Goal: Task Accomplishment & Management: Use online tool/utility

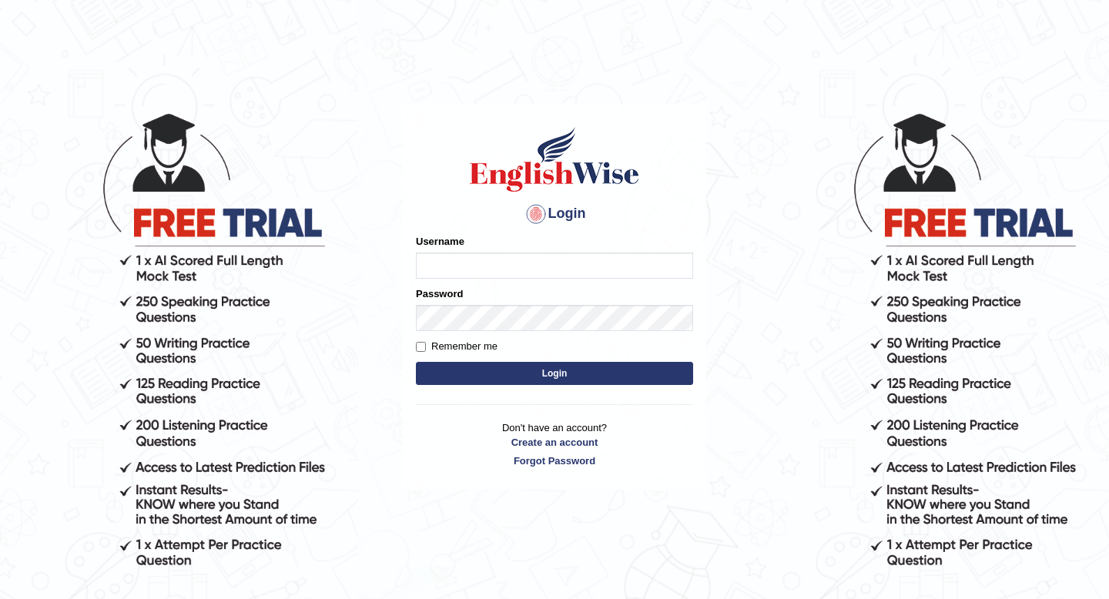
type input "Tishu"
click at [517, 368] on button "Login" at bounding box center [554, 373] width 277 height 23
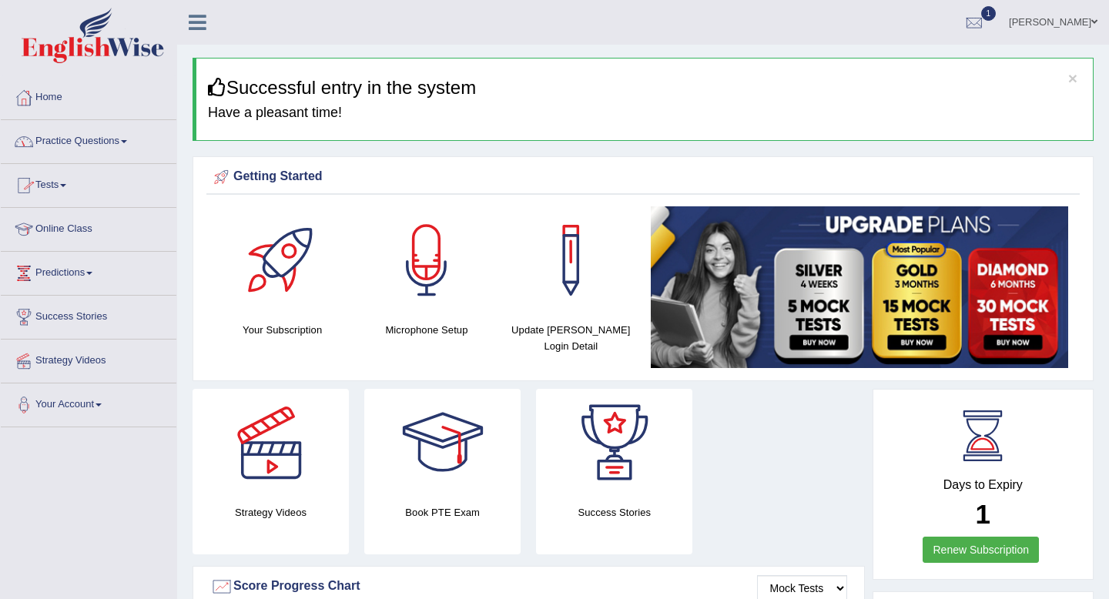
click at [108, 141] on link "Practice Questions" at bounding box center [89, 139] width 176 height 39
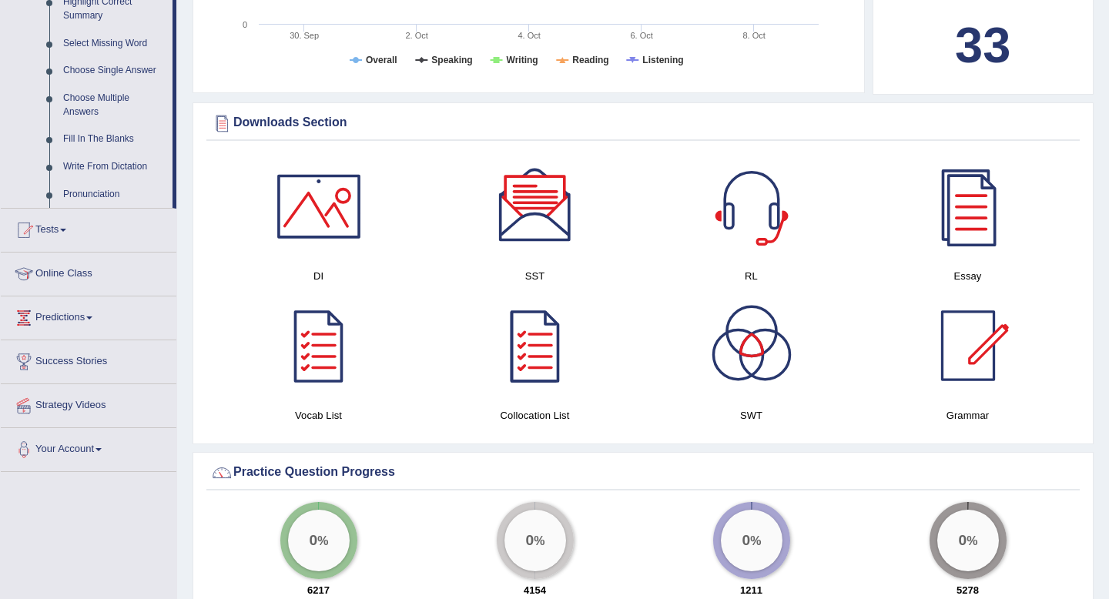
scroll to position [811, 0]
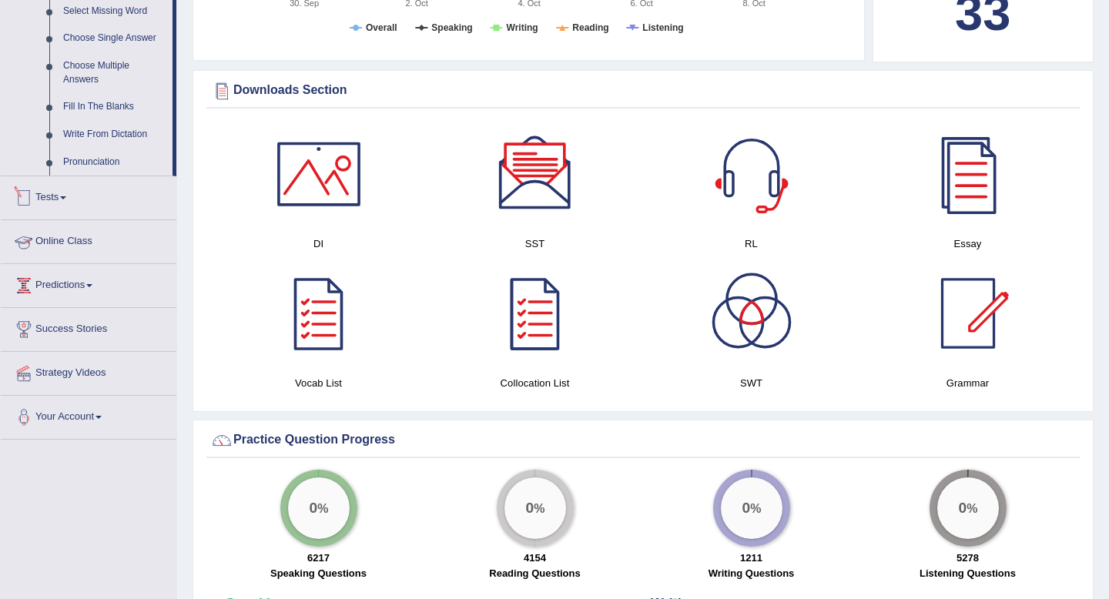
click at [66, 200] on span at bounding box center [63, 197] width 6 height 3
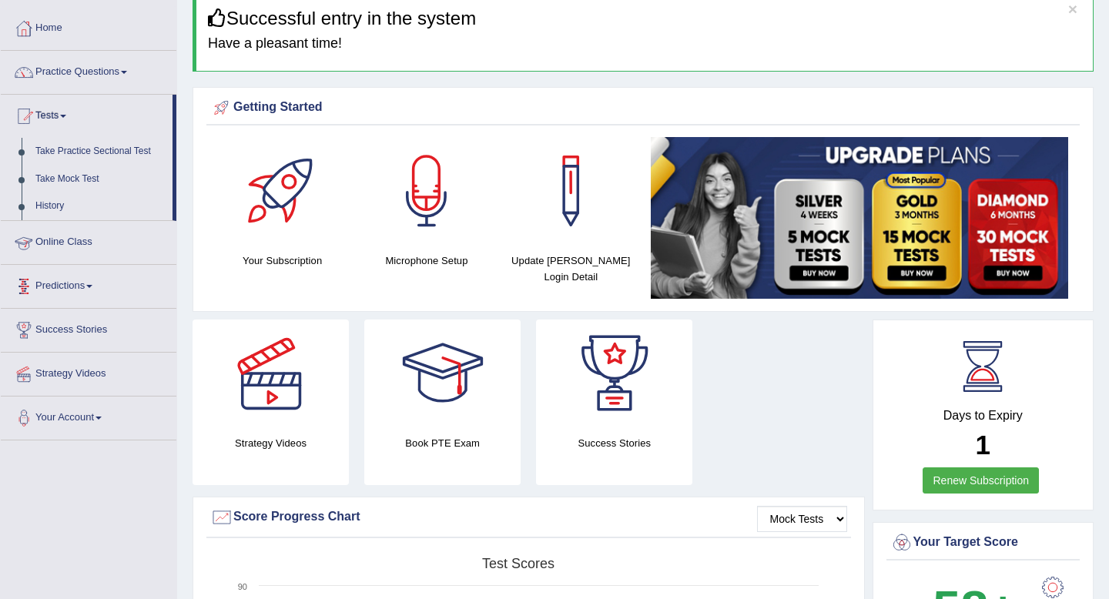
scroll to position [68, 0]
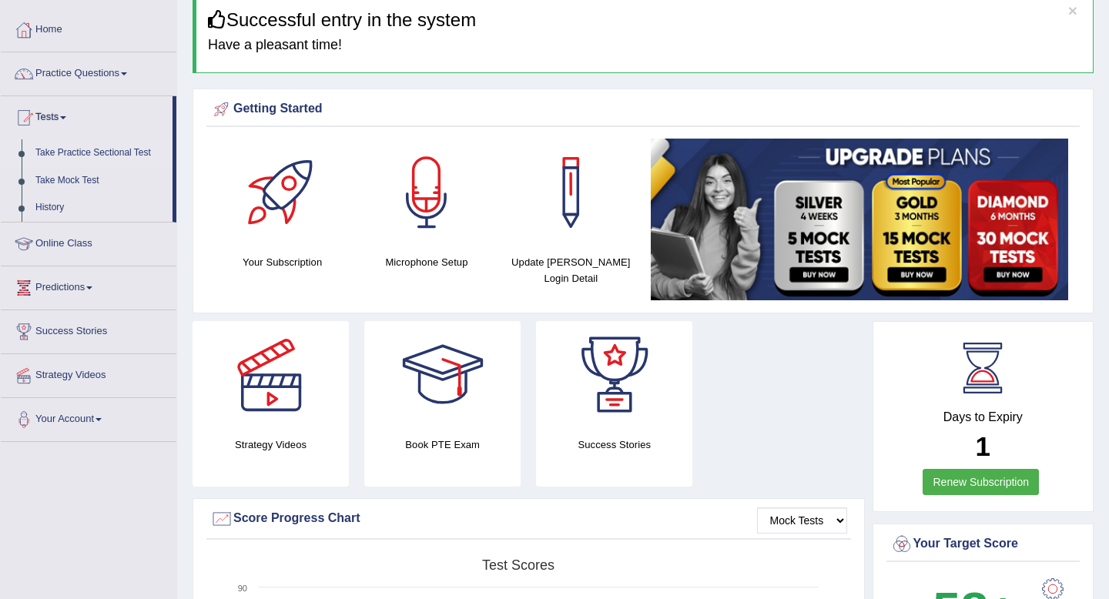
click at [116, 151] on link "Take Practice Sectional Test" at bounding box center [101, 153] width 144 height 28
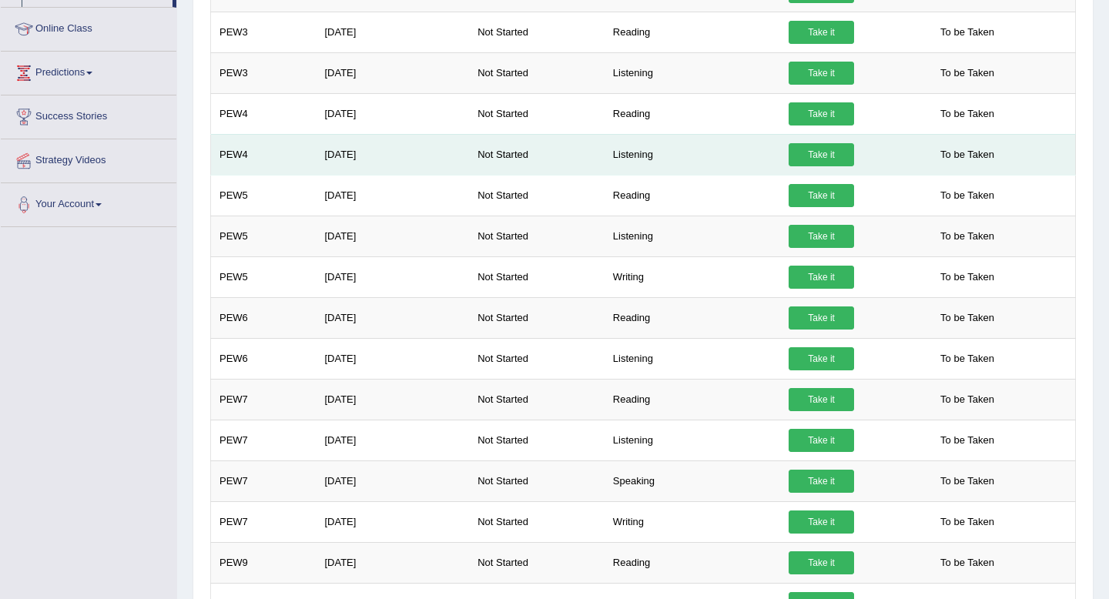
scroll to position [289, 0]
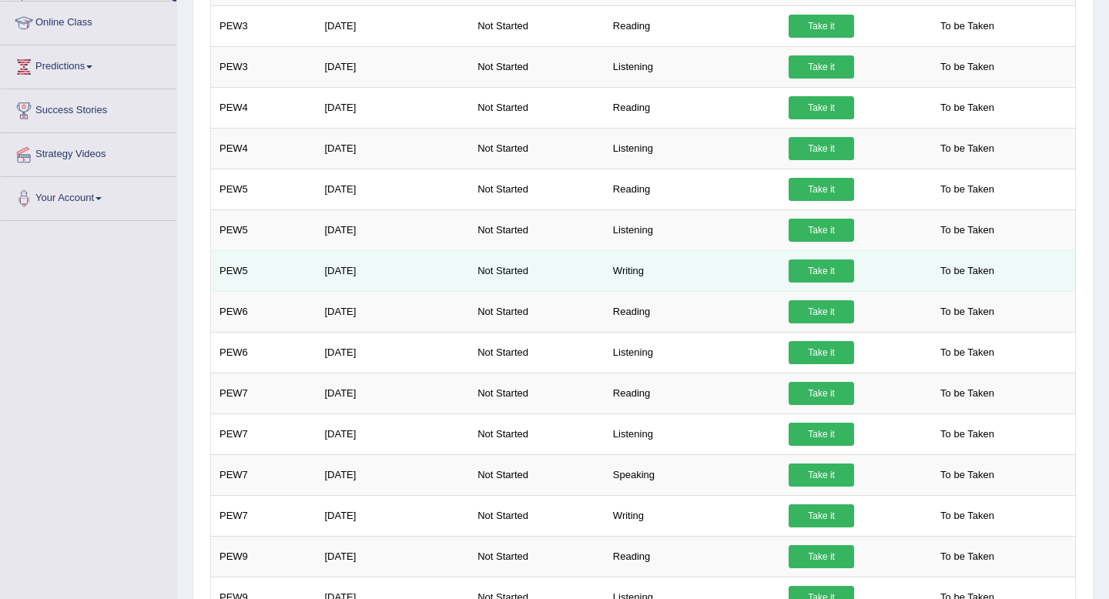
click at [807, 269] on link "Take it" at bounding box center [821, 271] width 65 height 23
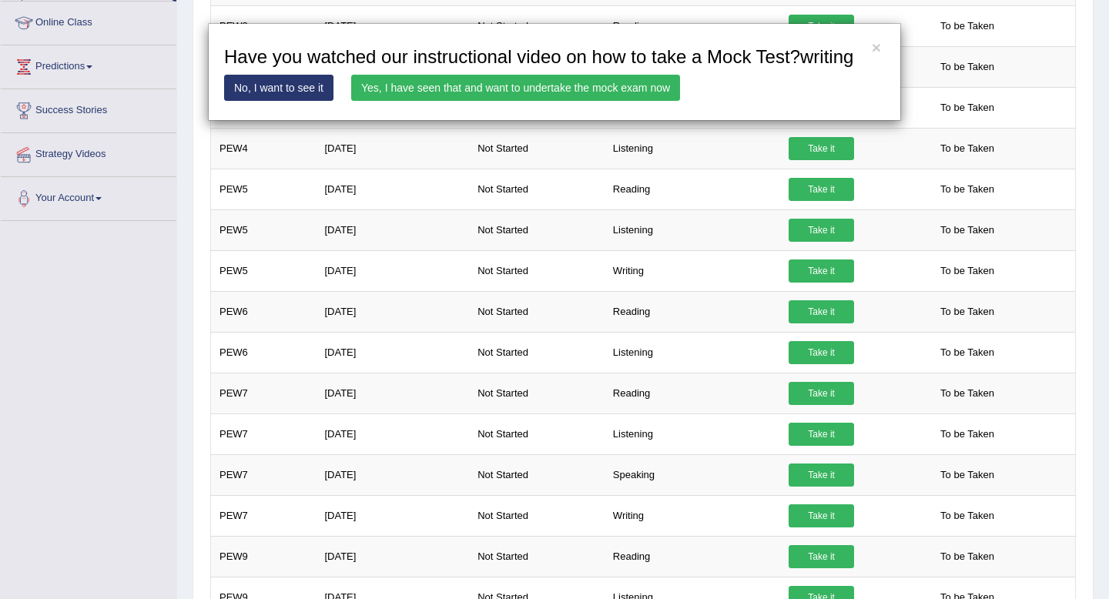
click at [566, 101] on link "Yes, I have seen that and want to undertake the mock exam now" at bounding box center [515, 88] width 329 height 26
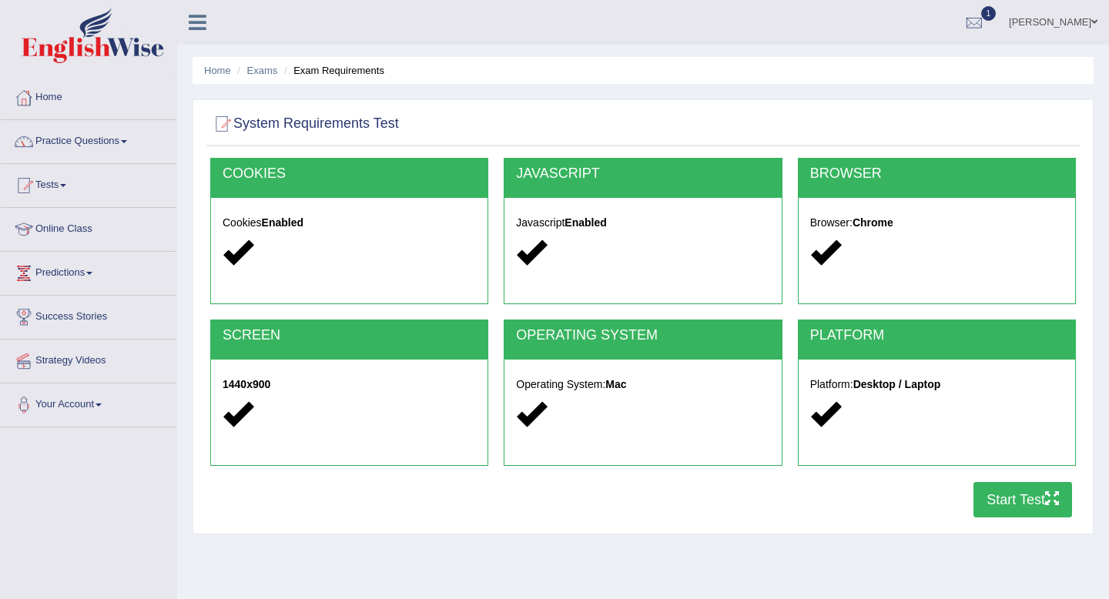
click at [1022, 497] on button "Start Test" at bounding box center [1023, 499] width 99 height 35
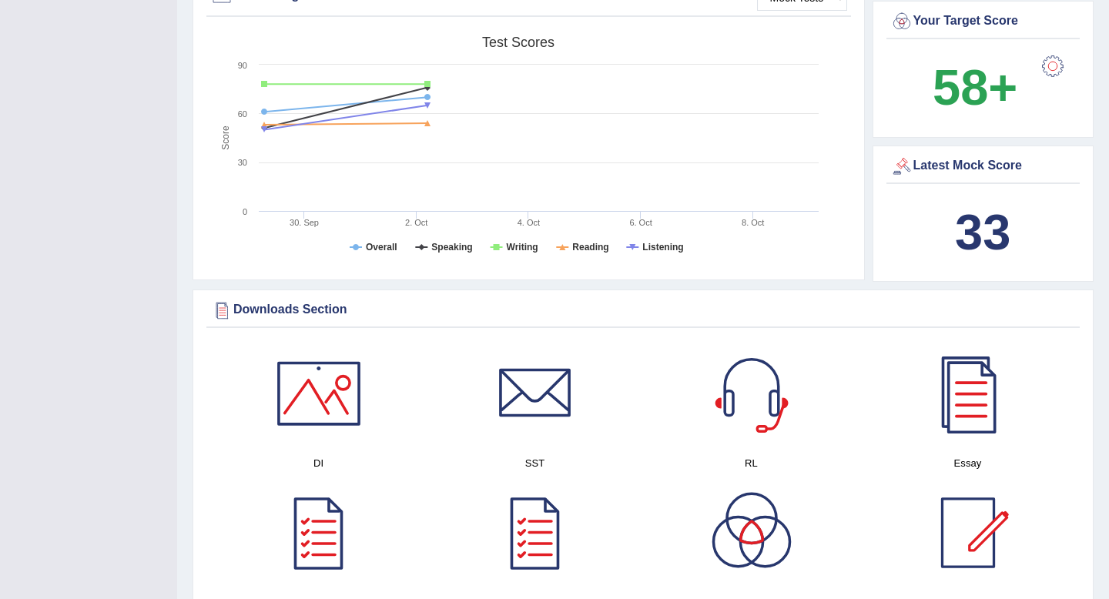
scroll to position [490, 0]
